Goal: Task Accomplishment & Management: Use online tool/utility

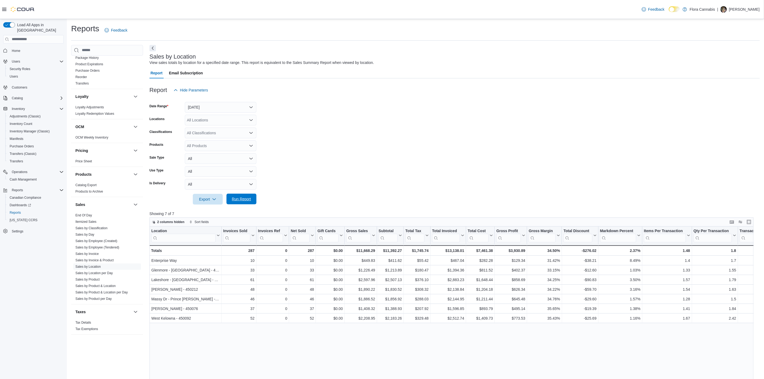
click at [238, 197] on span "Run Report" at bounding box center [241, 198] width 19 height 5
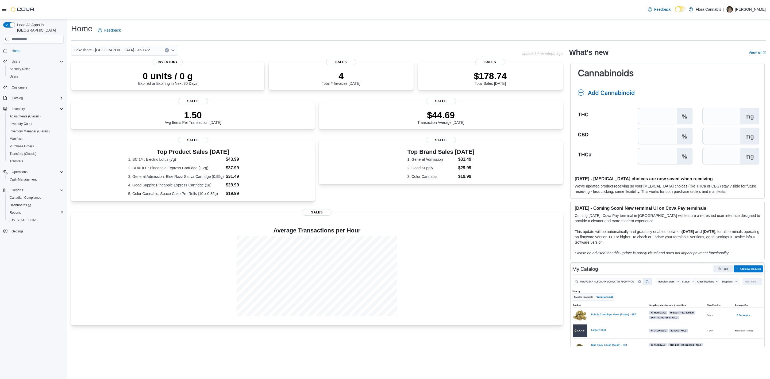
click at [24, 209] on div "Reports" at bounding box center [35, 212] width 56 height 6
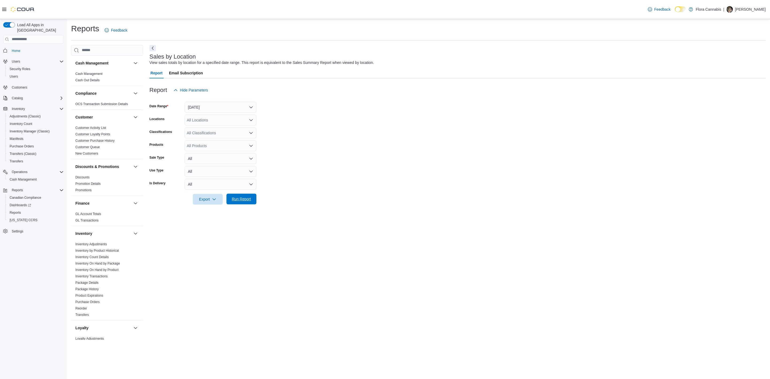
click at [246, 202] on span "Run Report" at bounding box center [242, 199] width 24 height 11
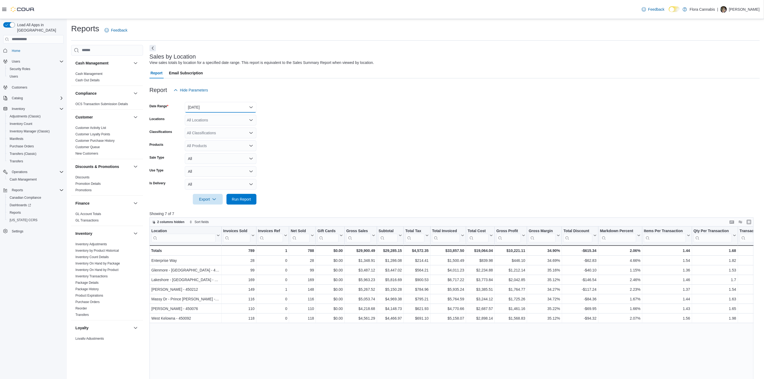
click at [231, 104] on button "[DATE]" at bounding box center [221, 107] width 72 height 11
click at [356, 113] on form "Date Range [DATE] Locations All Locations Classifications All Classifications P…" at bounding box center [454, 149] width 610 height 109
click at [230, 111] on button "[DATE]" at bounding box center [221, 107] width 72 height 11
click at [225, 118] on span "Custom Date" at bounding box center [223, 118] width 61 height 6
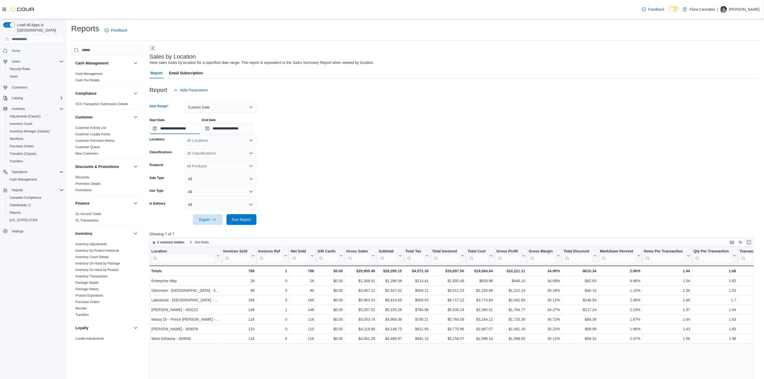
click at [178, 129] on input "**********" at bounding box center [174, 128] width 51 height 11
click at [160, 169] on div "7" at bounding box center [156, 169] width 9 height 9
type input "**********"
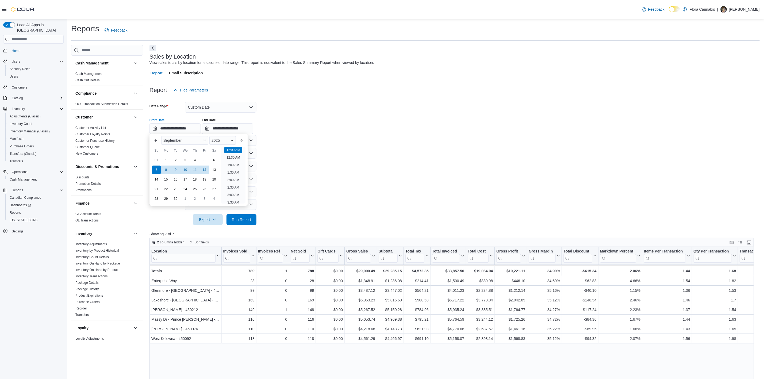
drag, startPoint x: 287, startPoint y: 157, endPoint x: 276, endPoint y: 159, distance: 11.3
click at [286, 157] on form "**********" at bounding box center [454, 159] width 610 height 129
click at [242, 216] on span "Run Report" at bounding box center [242, 219] width 24 height 11
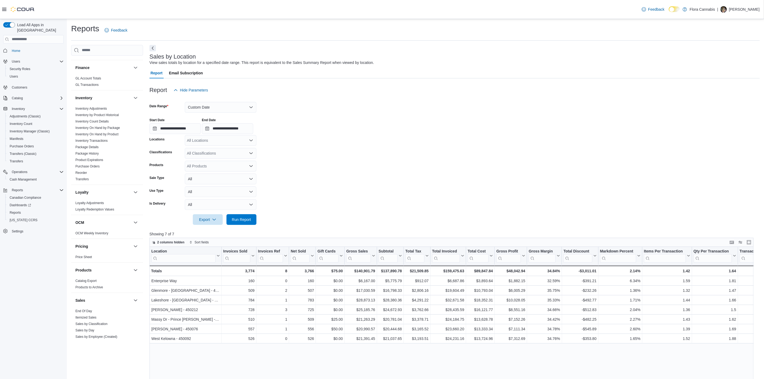
scroll to position [201, 0]
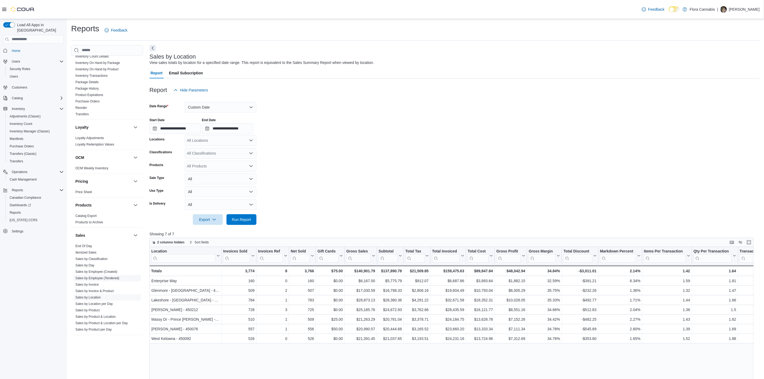
click at [108, 279] on link "Sales by Employee (Tendered)" at bounding box center [97, 278] width 44 height 4
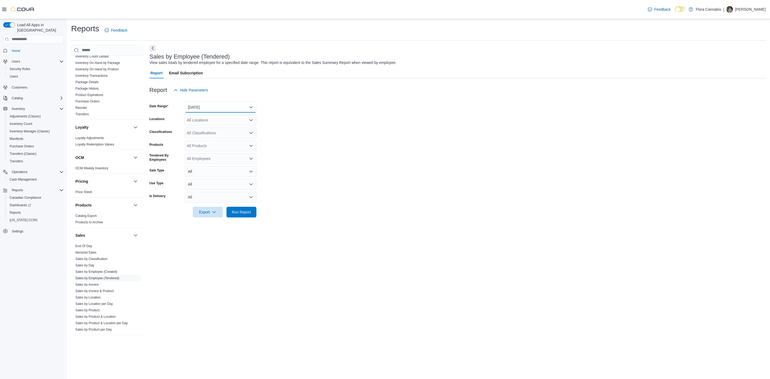
click at [211, 107] on button "[DATE]" at bounding box center [221, 107] width 72 height 11
click at [326, 136] on form "Date Range [DATE] Locations All Locations Classifications All Classifications P…" at bounding box center [457, 156] width 616 height 122
click at [216, 115] on div "All Locations" at bounding box center [221, 120] width 72 height 11
drag, startPoint x: 219, startPoint y: 160, endPoint x: 370, endPoint y: 152, distance: 150.7
click at [221, 160] on span "Lakeshore - [GEOGRAPHIC_DATA] - 450372" at bounding box center [234, 159] width 76 height 5
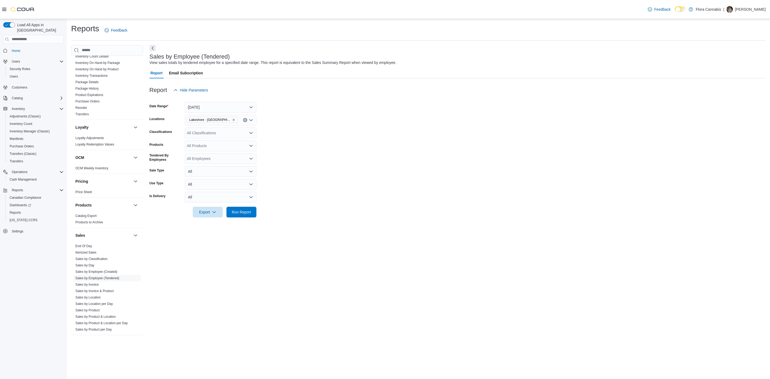
drag, startPoint x: 370, startPoint y: 152, endPoint x: 285, endPoint y: 211, distance: 103.7
click at [368, 156] on form "Date Range [DATE] Locations [GEOGRAPHIC_DATA] - [GEOGRAPHIC_DATA] - 450372 Clas…" at bounding box center [457, 156] width 616 height 122
click at [253, 211] on button "Run Report" at bounding box center [241, 211] width 30 height 11
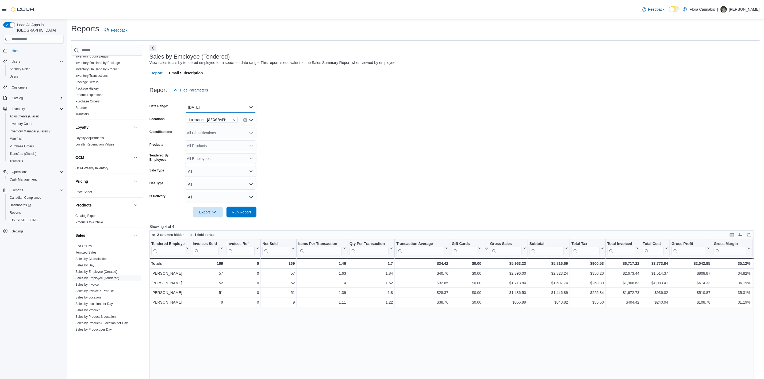
click at [215, 105] on button "[DATE]" at bounding box center [221, 107] width 72 height 11
click at [218, 123] on button "Custom Date" at bounding box center [221, 118] width 72 height 11
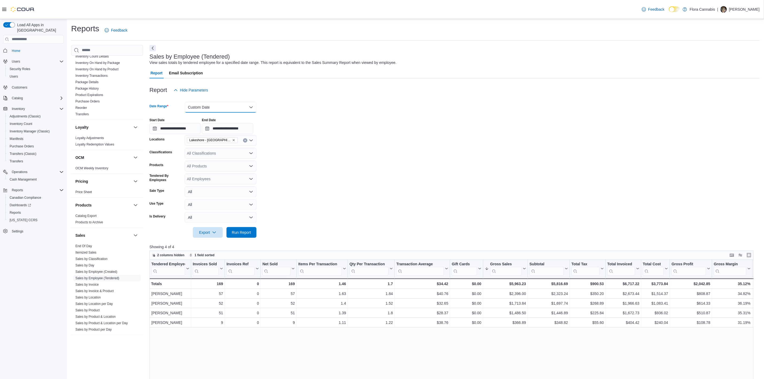
click at [225, 109] on button "Custom Date" at bounding box center [221, 107] width 72 height 11
click at [219, 129] on span "[DATE]" at bounding box center [223, 128] width 61 height 6
click at [367, 139] on form "**********" at bounding box center [454, 166] width 610 height 142
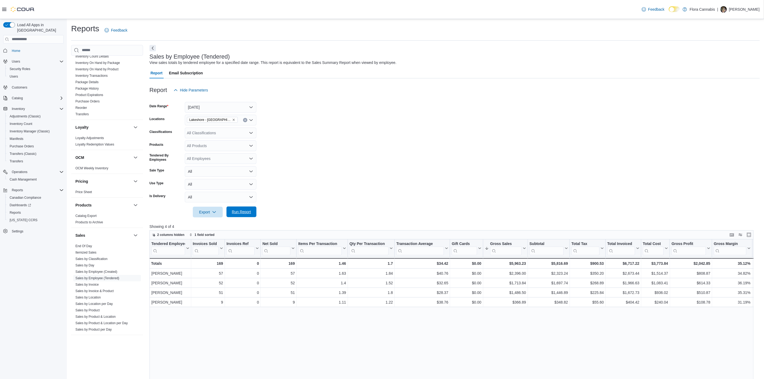
drag, startPoint x: 231, startPoint y: 209, endPoint x: 306, endPoint y: 207, distance: 74.6
click at [231, 209] on span "Run Report" at bounding box center [242, 211] width 24 height 11
click at [404, 143] on form "Date Range [DATE] Locations [GEOGRAPHIC_DATA] - [GEOGRAPHIC_DATA] - 450372 Clas…" at bounding box center [454, 156] width 610 height 122
click at [250, 211] on span "Run Report" at bounding box center [241, 211] width 19 height 5
click at [218, 107] on button "[DATE]" at bounding box center [221, 107] width 72 height 11
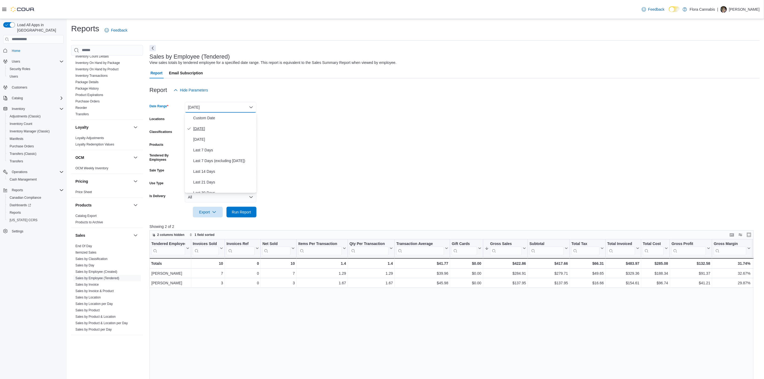
click at [219, 126] on span "[DATE]" at bounding box center [223, 128] width 61 height 6
click at [353, 134] on form "Date Range [DATE] Locations [GEOGRAPHIC_DATA] - [GEOGRAPHIC_DATA] - 450372 Clas…" at bounding box center [454, 156] width 610 height 122
drag, startPoint x: 237, startPoint y: 214, endPoint x: 239, endPoint y: 212, distance: 3.0
click at [237, 214] on span "Run Report" at bounding box center [241, 211] width 19 height 5
click at [327, 126] on form "Date Range [DATE] Locations [GEOGRAPHIC_DATA] - [GEOGRAPHIC_DATA] - 450372 Clas…" at bounding box center [454, 156] width 610 height 122
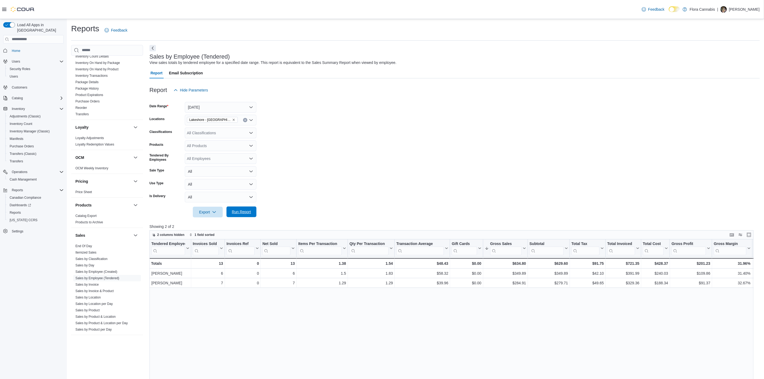
click at [240, 211] on span "Run Report" at bounding box center [241, 211] width 19 height 5
